Goal: Information Seeking & Learning: Learn about a topic

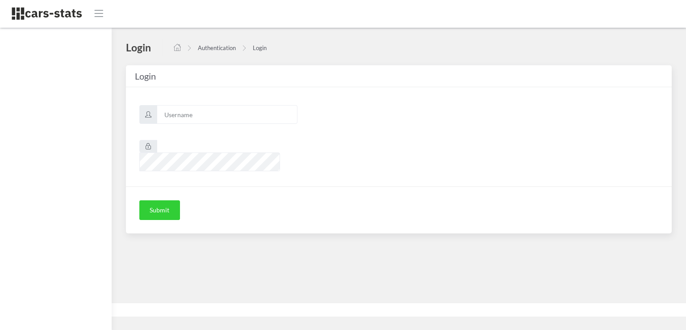
scroll to position [7, 7]
type input "skoda"
click at [160, 201] on button "Submit" at bounding box center [159, 210] width 41 height 20
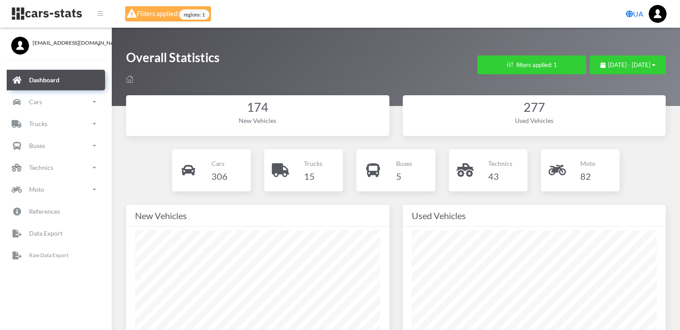
select select "UA-74"
select select
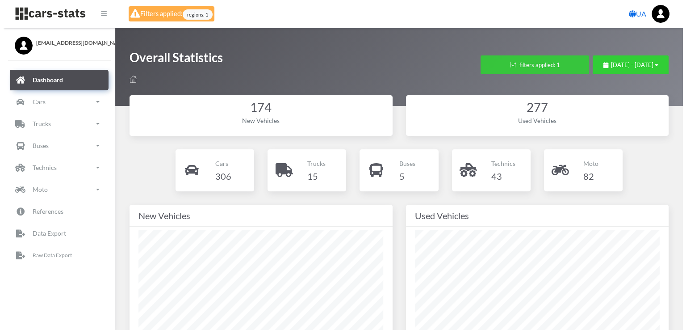
scroll to position [446803, 446692]
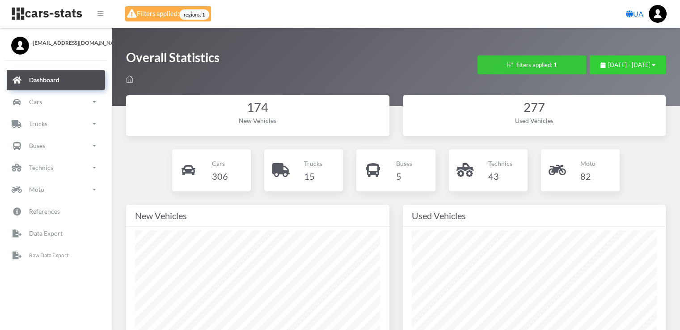
click at [510, 65] on button "filters applied: 1" at bounding box center [531, 64] width 109 height 19
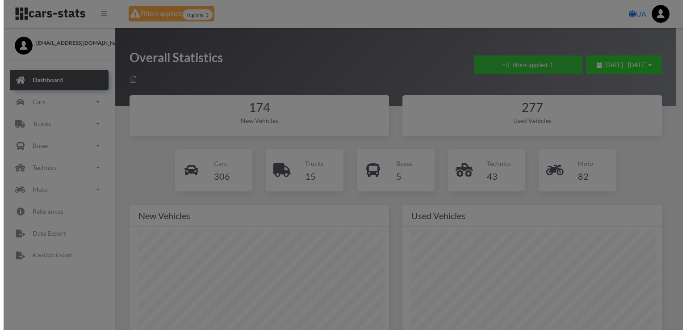
scroll to position [134, 245]
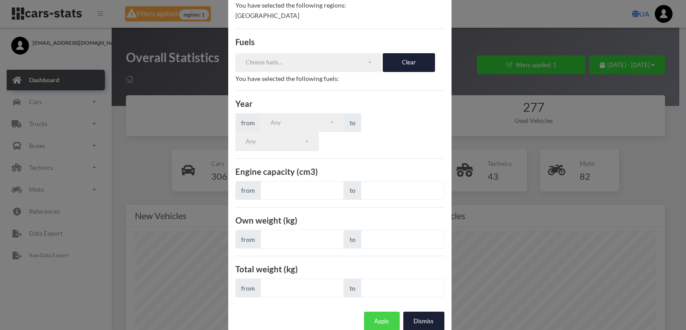
click at [375, 312] on button "Apply" at bounding box center [382, 321] width 36 height 19
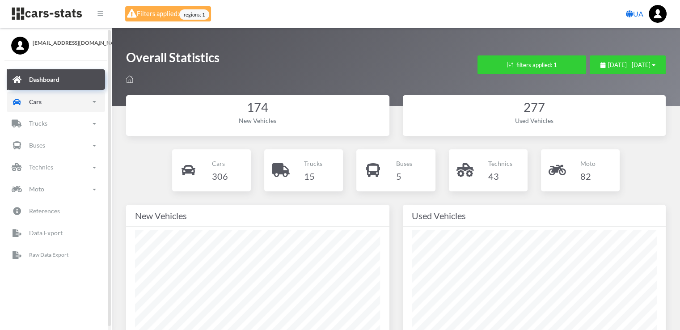
click at [52, 106] on link "Cars" at bounding box center [56, 102] width 98 height 21
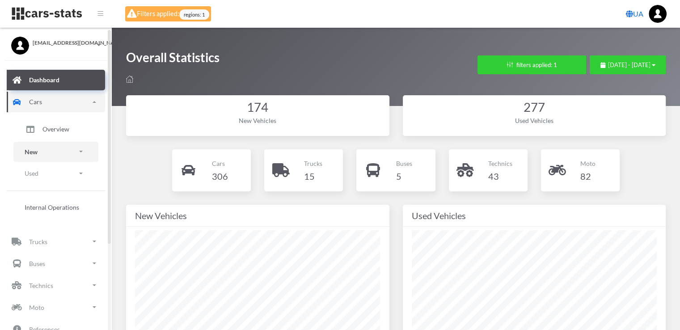
click at [45, 151] on link "New" at bounding box center [55, 152] width 85 height 20
click at [58, 176] on span "Brands" at bounding box center [52, 176] width 20 height 9
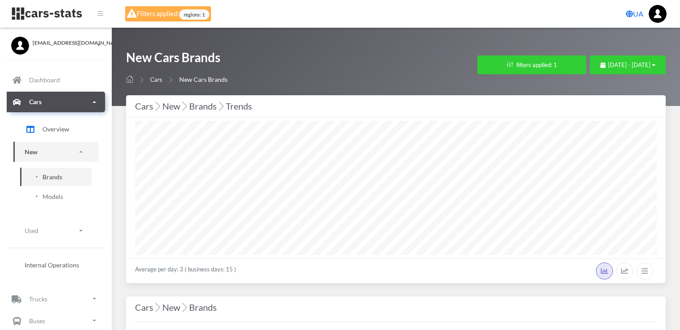
select select "25"
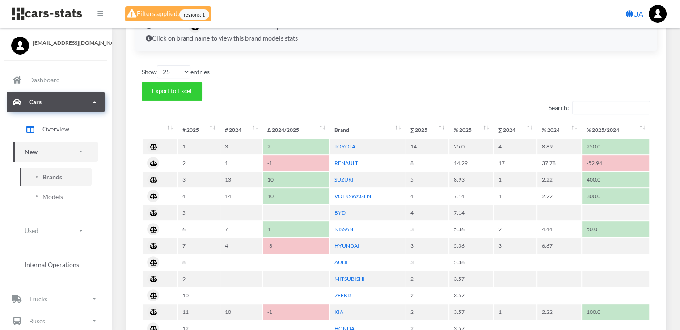
scroll to position [402, 0]
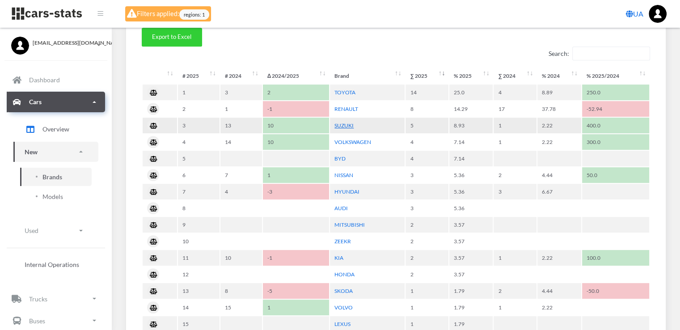
click at [343, 124] on link "SUZUKI" at bounding box center [343, 125] width 19 height 7
click at [339, 158] on link "BYD" at bounding box center [339, 158] width 11 height 7
click at [345, 89] on link "TOYOTA" at bounding box center [344, 92] width 21 height 7
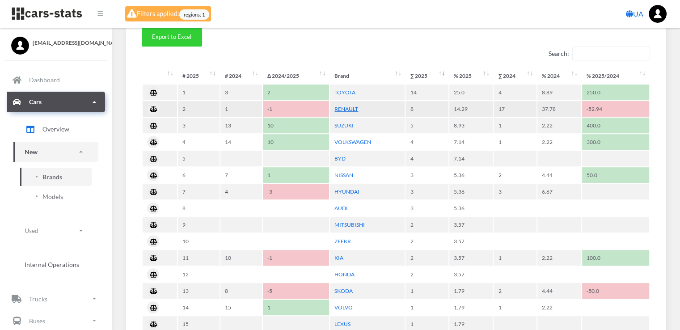
click at [345, 109] on link "RENAULT" at bounding box center [346, 108] width 24 height 7
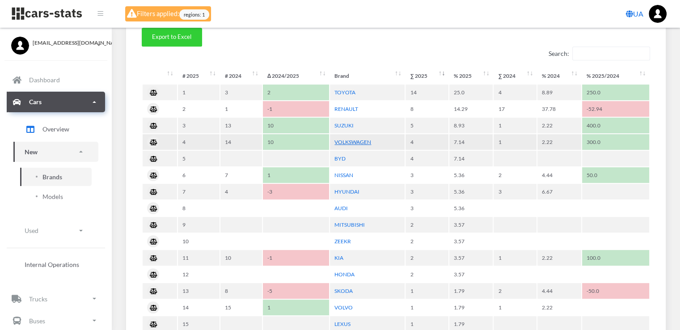
click at [354, 141] on link "VOLKSWAGEN" at bounding box center [352, 142] width 37 height 7
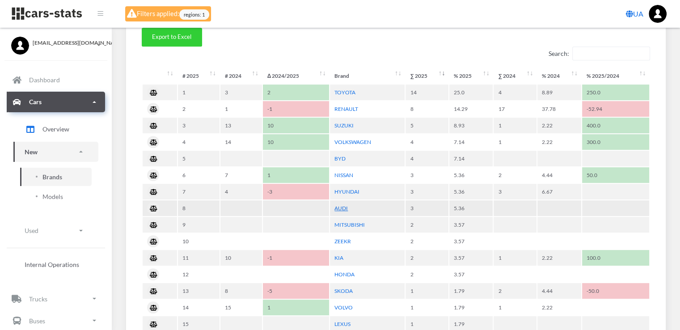
click at [342, 205] on link "AUDI" at bounding box center [340, 208] width 13 height 7
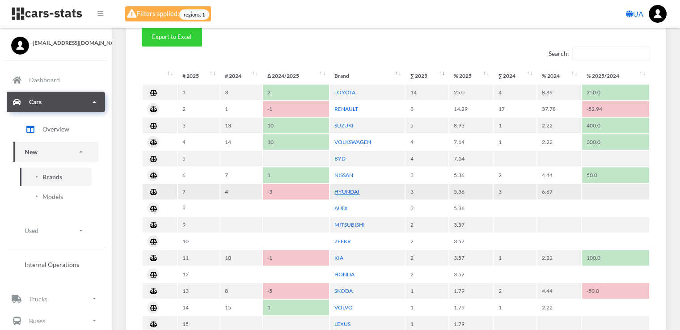
click at [345, 190] on link "HYUNDAI" at bounding box center [346, 191] width 25 height 7
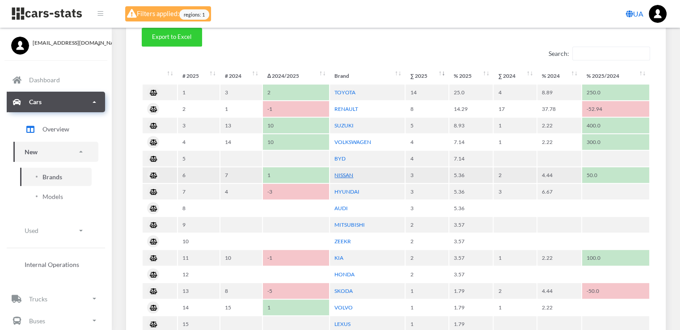
click at [348, 173] on link "NISSAN" at bounding box center [343, 175] width 19 height 7
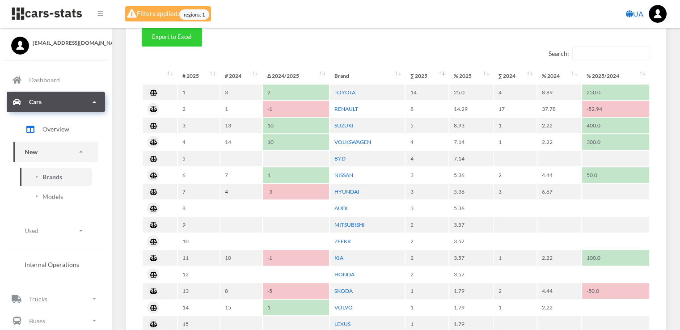
click at [658, 15] on img at bounding box center [658, 14] width 18 height 18
click at [575, 75] on link "Logout" at bounding box center [608, 76] width 116 height 13
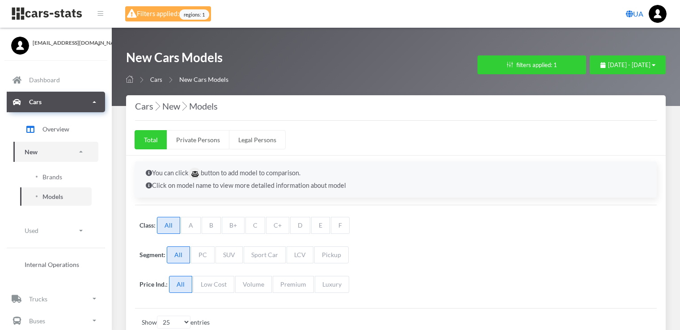
select select "25"
select select "SUZUKI"
select select "25"
select select "BYD"
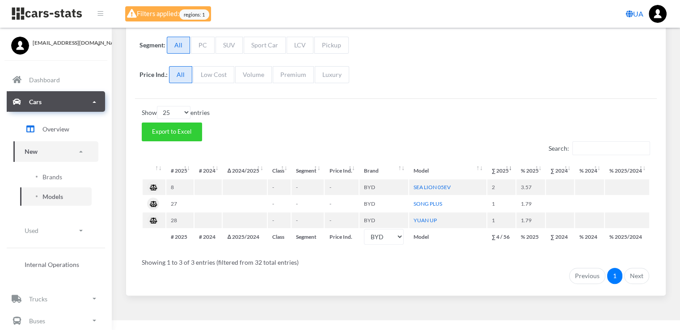
scroll to position [210, 0]
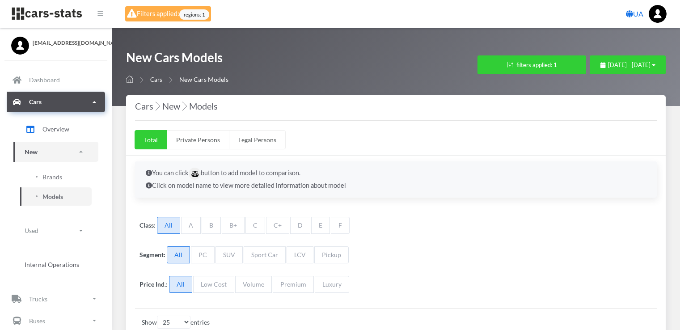
select select "25"
select select "TOYOTA"
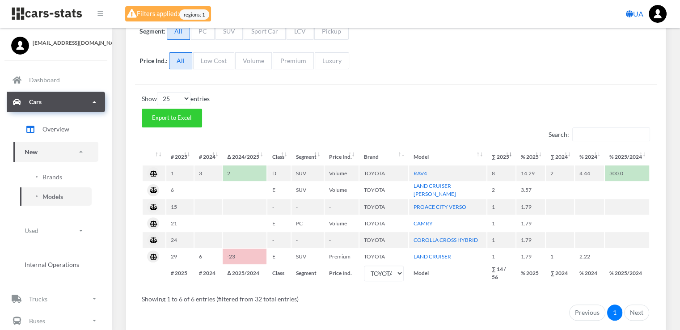
scroll to position [259, 0]
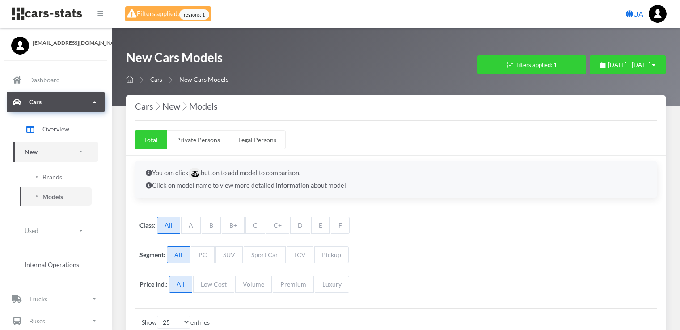
select select "25"
select select "RENAULT"
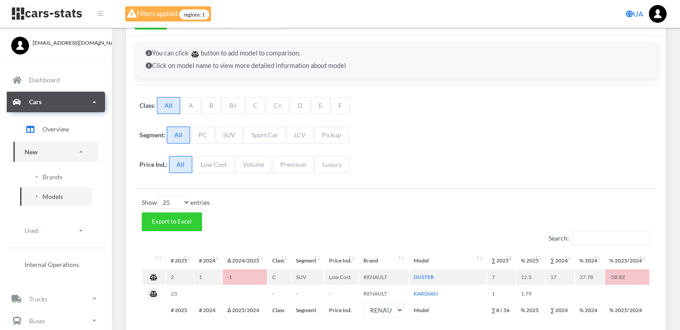
scroll to position [194, 0]
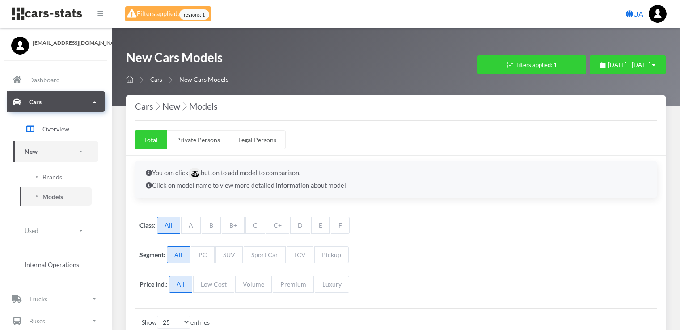
select select "25"
select select "VOLKSWAGEN"
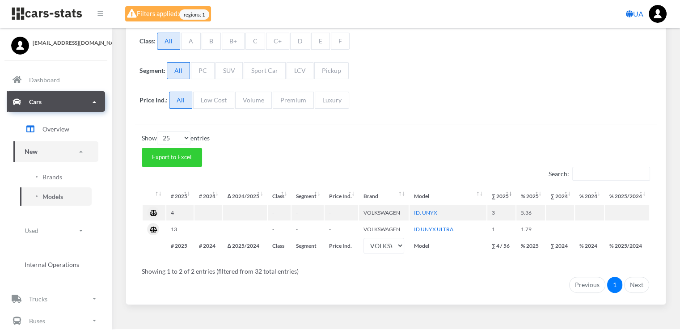
scroll to position [194, 0]
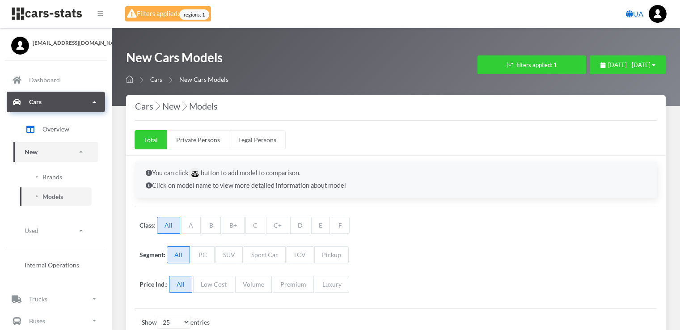
select select "25"
select select "AUDI"
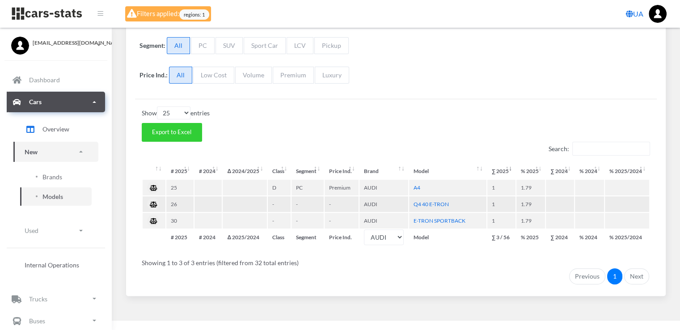
scroll to position [210, 0]
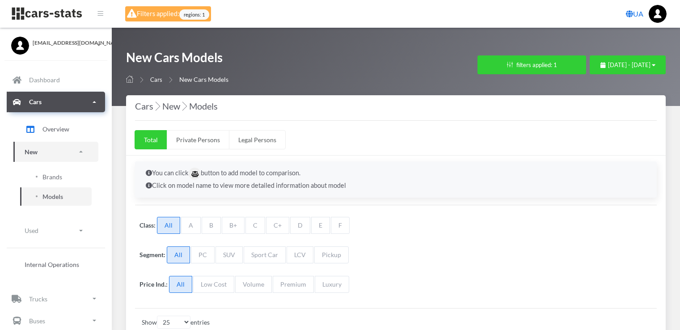
select select "25"
select select "HYUNDAI"
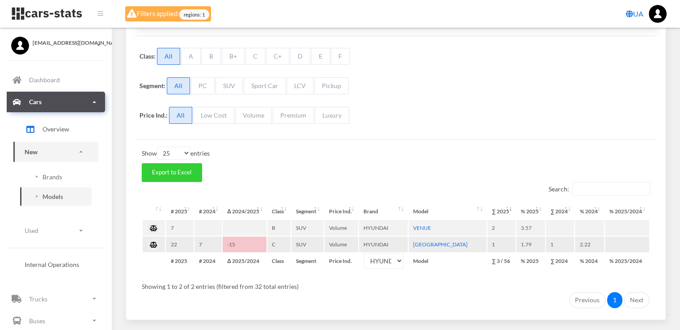
scroll to position [194, 0]
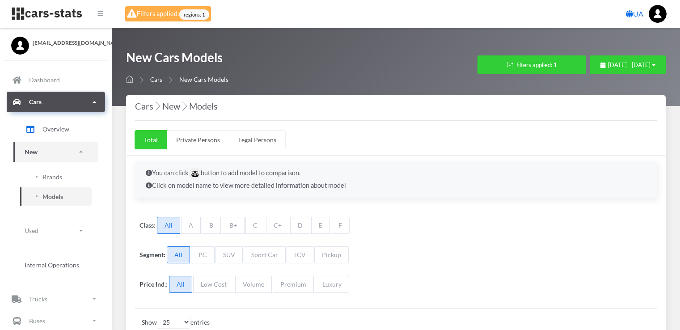
select select "25"
select select "NISSAN"
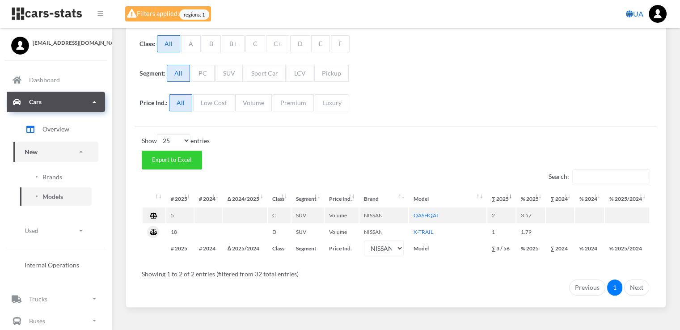
scroll to position [194, 0]
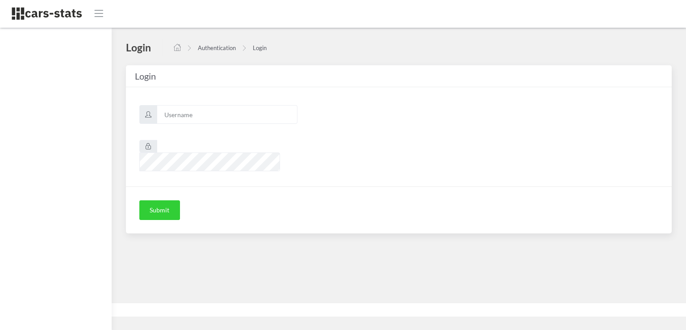
scroll to position [7, 7]
